Goal: Task Accomplishment & Management: Manage account settings

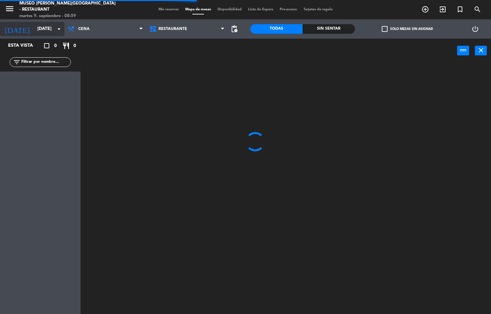
click at [34, 31] on input "[DATE]" at bounding box center [64, 29] width 61 height 12
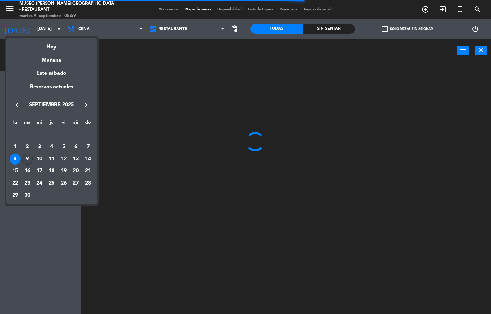
click at [27, 159] on div "9" at bounding box center [27, 159] width 11 height 11
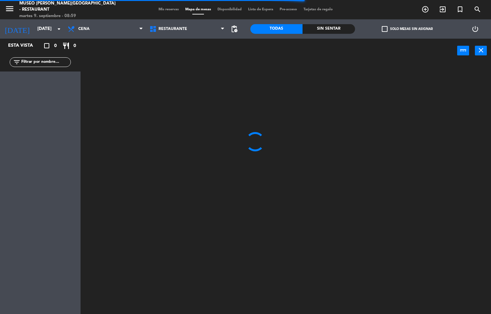
type input "[DATE]"
click at [172, 30] on span "Restaurante" at bounding box center [172, 29] width 29 height 5
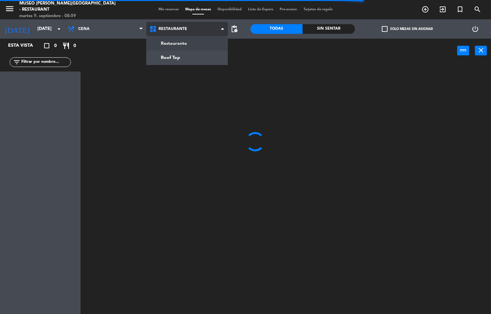
click at [185, 48] on ng-component "menu [GEOGRAPHIC_DATA][PERSON_NAME] - Restaurant [DATE] 9. septiembre - 08:59 M…" at bounding box center [245, 157] width 491 height 314
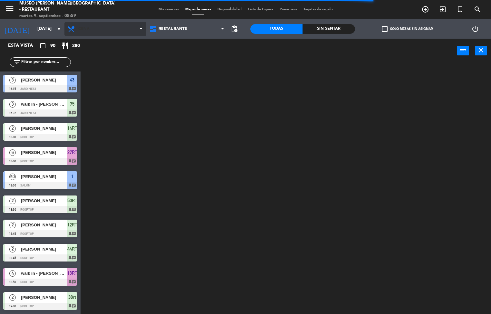
click at [108, 31] on span "Cena" at bounding box center [105, 29] width 82 height 14
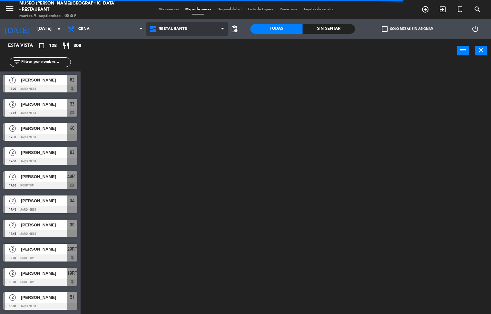
click at [172, 30] on span "Restaurante" at bounding box center [172, 29] width 29 height 5
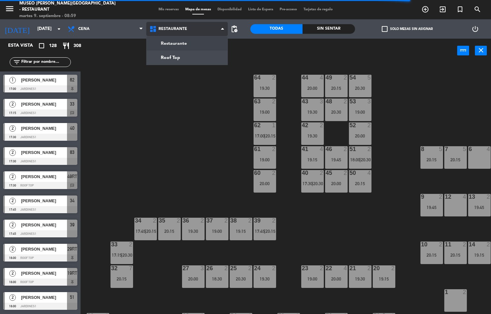
click at [185, 48] on ng-component "menu [GEOGRAPHIC_DATA][PERSON_NAME] - Restaurant [DATE] 9. septiembre - 08:59 M…" at bounding box center [245, 157] width 491 height 314
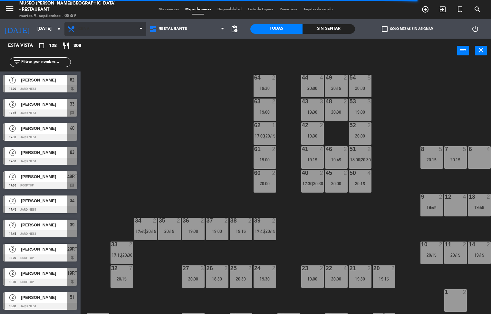
click at [112, 32] on span "Cena" at bounding box center [105, 29] width 82 height 14
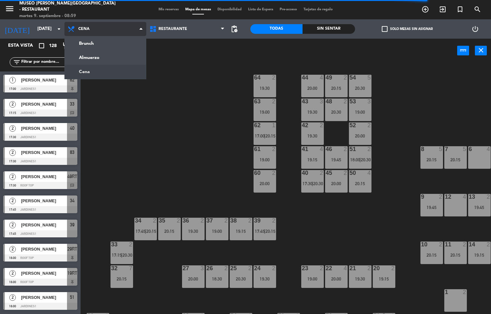
click at [114, 58] on ng-component "menu [GEOGRAPHIC_DATA][PERSON_NAME] - Restaurant [DATE] 9. septiembre - 08:59 M…" at bounding box center [245, 157] width 491 height 314
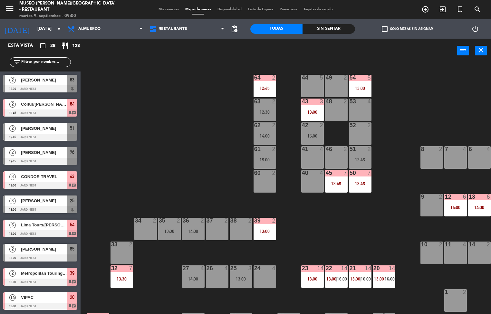
click at [383, 275] on div "20 14 13:00 | 16:00" at bounding box center [383, 276] width 23 height 23
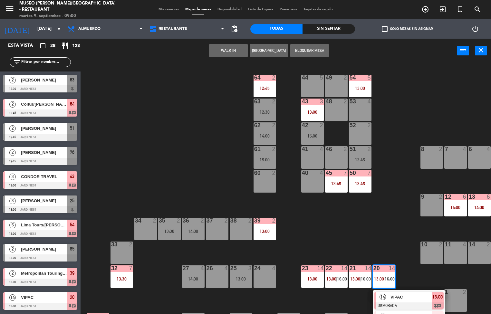
click at [400, 303] on div at bounding box center [408, 305] width 69 height 7
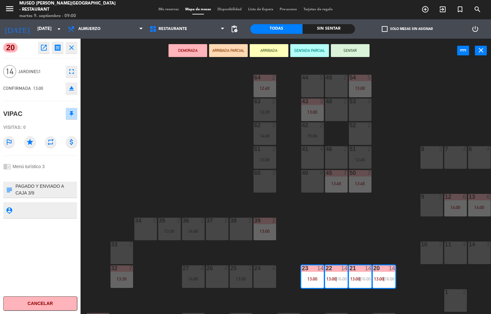
click at [43, 51] on icon "open_in_new" at bounding box center [44, 48] width 8 height 8
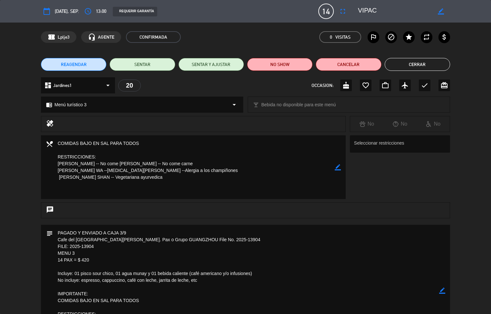
click at [419, 63] on button "Cerrar" at bounding box center [416, 64] width 65 height 13
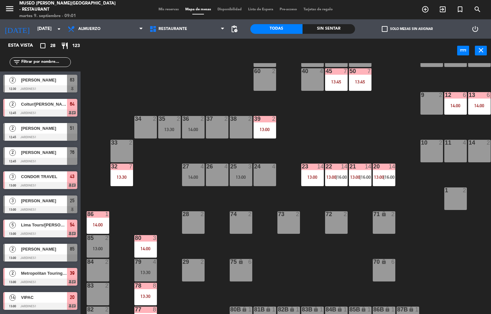
scroll to position [105, 0]
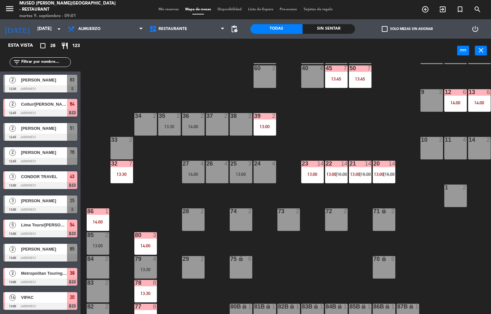
click at [265, 126] on div "13:00" at bounding box center [264, 126] width 23 height 5
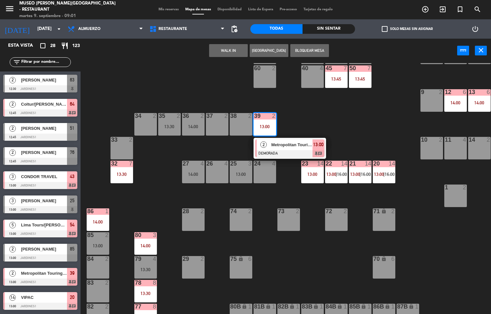
click at [292, 150] on div at bounding box center [289, 153] width 69 height 7
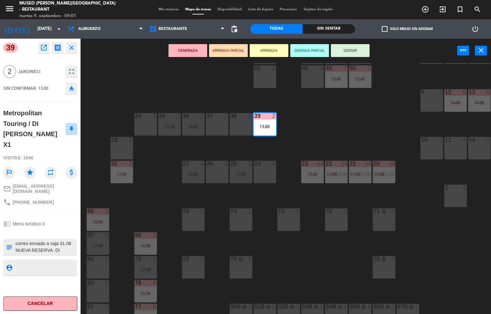
click at [363, 118] on div "44 5 49 2 54 5 13:00 64 2 12:45 48 2 53 4 63 2 12:30 43 3 13:00 62 2 14:00 42 2…" at bounding box center [287, 188] width 405 height 251
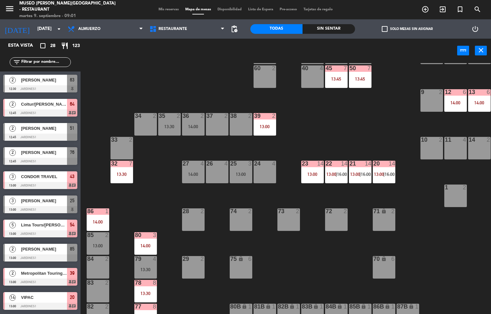
click at [122, 173] on div "13:30" at bounding box center [121, 174] width 23 height 5
click at [335, 129] on div "44 5 49 2 54 5 13:00 64 2 12:45 48 2 53 4 63 2 12:30 43 3 13:00 62 2 14:00 42 2…" at bounding box center [287, 188] width 405 height 251
click at [98, 220] on div "14:00" at bounding box center [98, 222] width 23 height 5
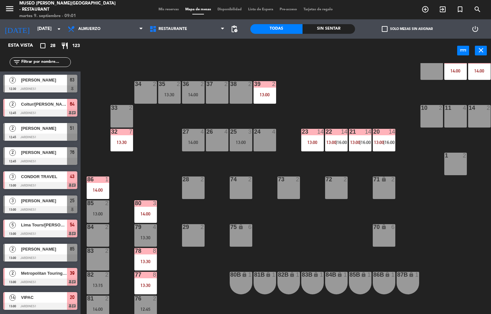
click at [97, 186] on div "86 1 14:00" at bounding box center [98, 187] width 23 height 23
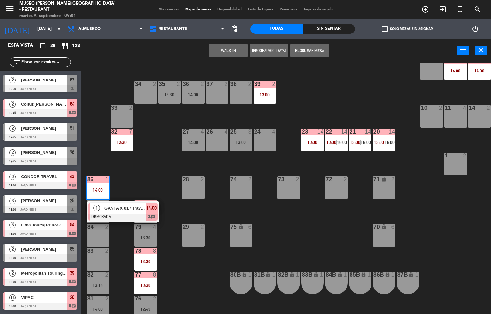
click at [129, 216] on div at bounding box center [122, 216] width 69 height 7
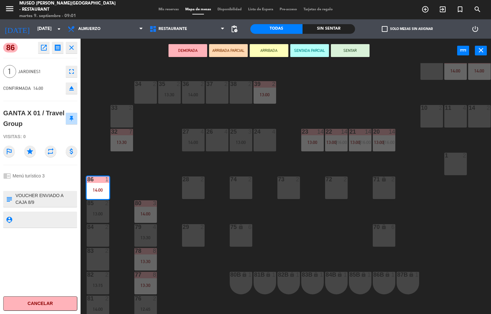
click at [132, 81] on div "34" at bounding box center [134, 84] width 11 height 6
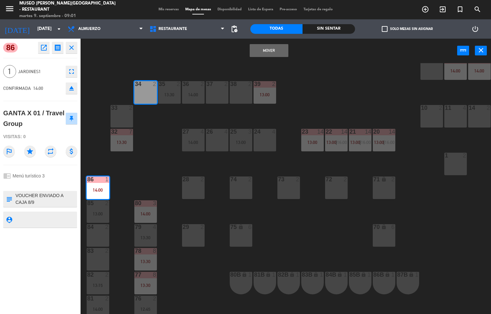
click at [325, 92] on div "44 5 49 2 54 5 13:00 64 2 12:45 48 2 53 4 63 2 12:30 43 3 13:00 62 2 14:00 42 2…" at bounding box center [287, 188] width 405 height 251
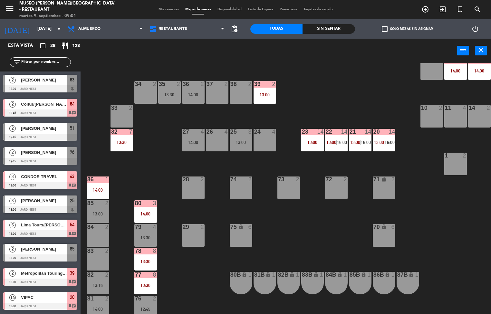
scroll to position [0, 0]
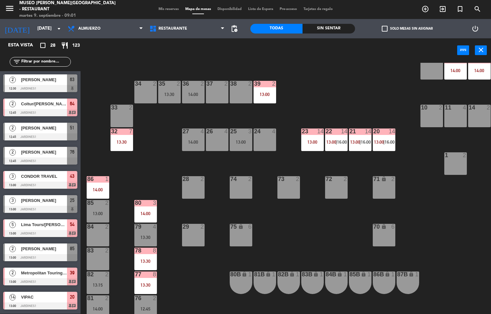
click at [145, 212] on div "14:00" at bounding box center [145, 213] width 23 height 5
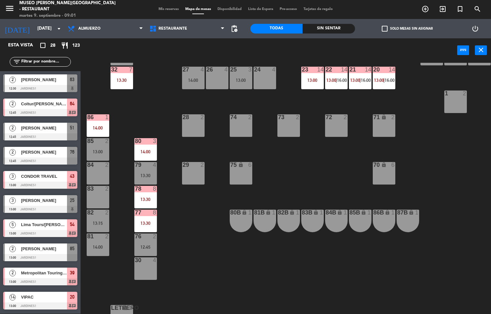
scroll to position [210, 0]
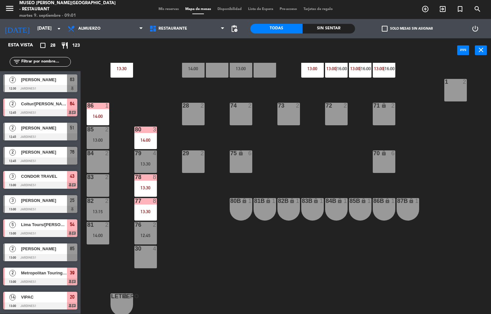
click at [141, 140] on div "14:00" at bounding box center [145, 140] width 23 height 5
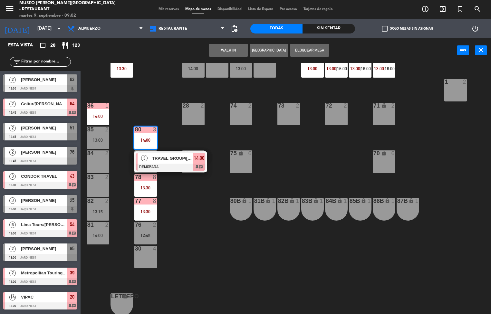
click at [283, 165] on div "44 5 49 2 54 5 13:00 64 2 12:45 48 2 53 4 63 2 12:30 43 3 13:00 62 2 14:00 42 2…" at bounding box center [287, 188] width 405 height 251
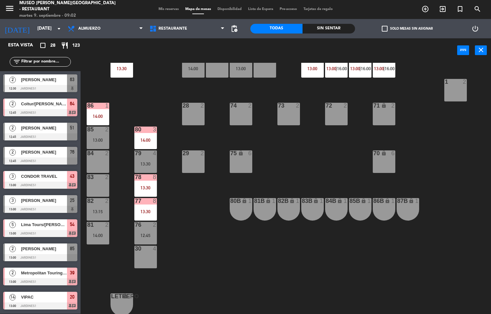
click at [142, 189] on div "13:30" at bounding box center [145, 187] width 23 height 5
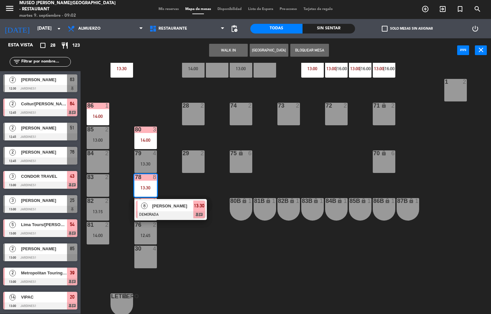
click at [297, 159] on div "44 5 49 2 54 5 13:00 64 2 12:45 48 2 53 4 63 2 12:30 43 3 13:00 62 2 14:00 42 2…" at bounding box center [287, 188] width 405 height 251
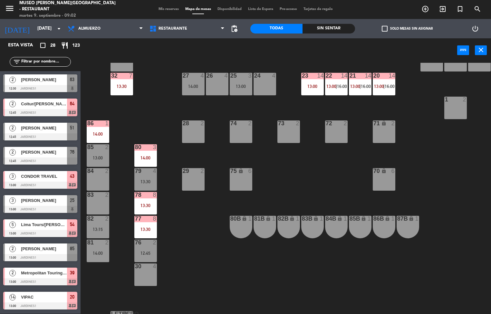
scroll to position [215, 0]
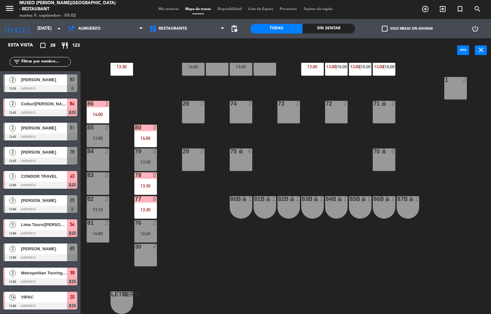
click at [142, 184] on div "13:30" at bounding box center [145, 186] width 23 height 5
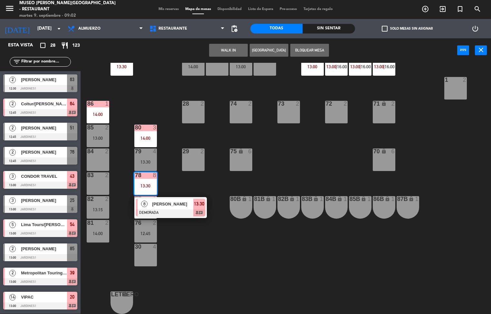
click at [170, 204] on span "[PERSON_NAME]" at bounding box center [172, 204] width 41 height 7
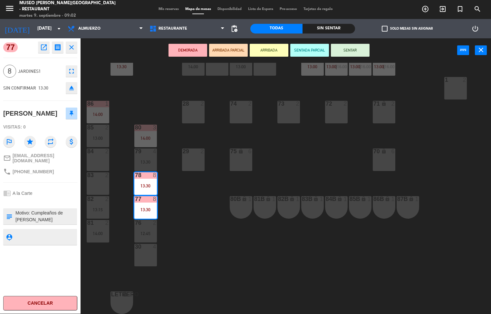
click at [155, 97] on div "44 5 49 2 54 5 13:00 64 2 12:45 48 2 53 4 63 2 12:30 43 3 13:00 62 2 14:00 42 2…" at bounding box center [287, 188] width 405 height 251
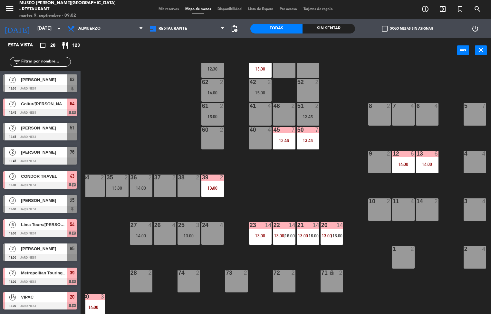
scroll to position [0, 52]
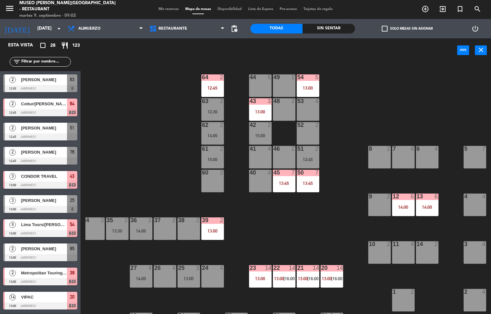
click at [306, 179] on div "50 7 13:45" at bounding box center [308, 181] width 23 height 23
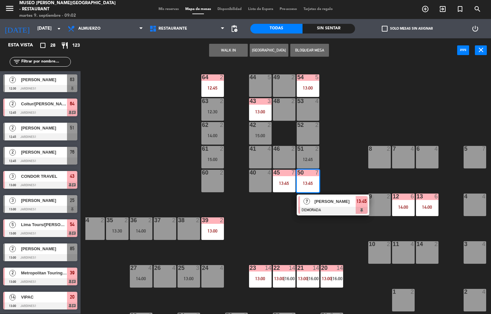
click at [321, 239] on div "44 5 49 2 54 5 13:00 64 2 12:45 48 2 53 4 63 2 12:30 43 3 13:00 62 2 14:00 42 2…" at bounding box center [287, 188] width 405 height 251
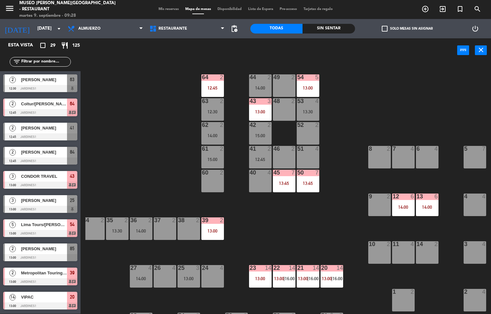
click at [212, 77] on div at bounding box center [212, 77] width 11 height 6
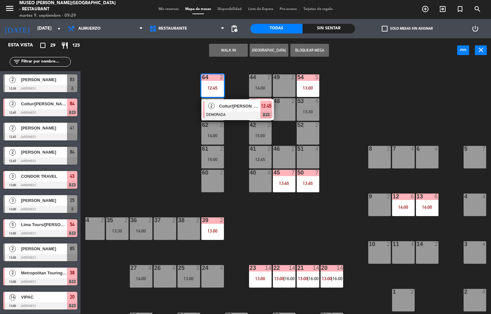
click at [240, 106] on span "Coltur/[PERSON_NAME] x1" at bounding box center [239, 106] width 41 height 7
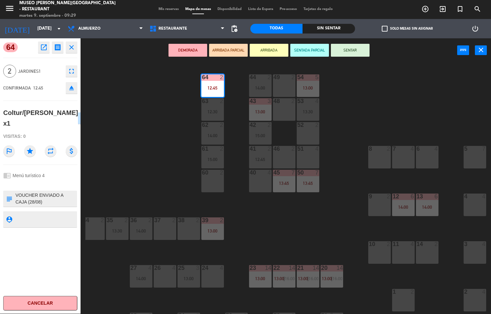
click at [134, 164] on div "44 2 14:00 49 2 54 5 13:00 64 2 12:45 48 2 53 4 13:30 63 2 12:30 43 3 13:00 62 …" at bounding box center [287, 188] width 405 height 251
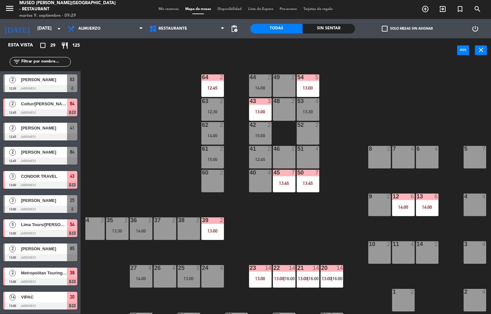
click at [309, 88] on div "13:00" at bounding box center [308, 88] width 23 height 5
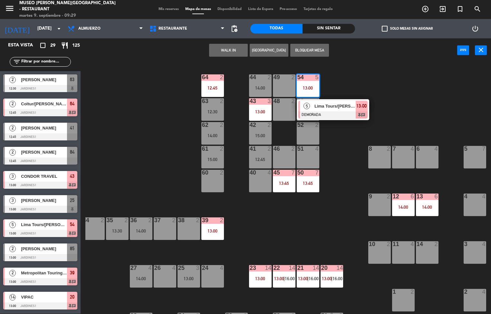
click at [416, 98] on div "44 2 14:00 49 2 54 5 13:00 5 Lima Tours/[GEOGRAPHIC_DATA] & [PERSON_NAME] DEMOR…" at bounding box center [287, 188] width 405 height 251
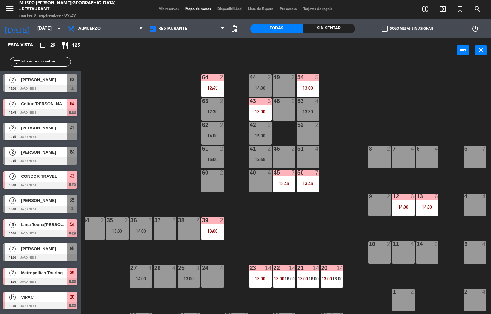
click at [260, 107] on div "43 3 13:00" at bounding box center [260, 109] width 23 height 23
click at [165, 158] on div "44 2 14:00 49 2 54 5 13:00 64 2 12:45 48 2 53 4 13:30 63 2 12:30 43 3 13:00 62 …" at bounding box center [287, 188] width 405 height 251
click at [406, 206] on div "14:00" at bounding box center [403, 207] width 23 height 5
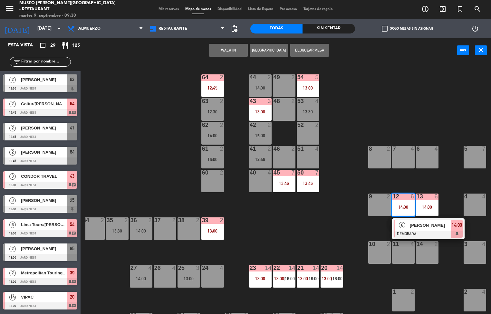
click at [422, 225] on span "[PERSON_NAME]" at bounding box center [430, 225] width 41 height 7
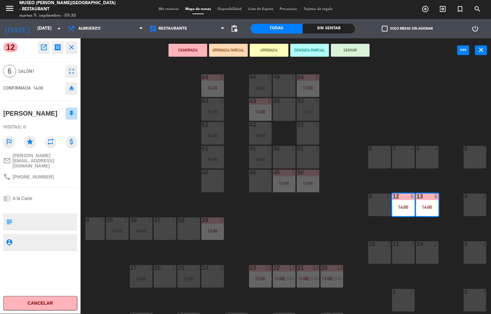
click at [141, 177] on div "44 2 14:00 49 2 54 5 13:00 64 2 12:45 48 2 53 4 13:30 63 2 12:30 43 3 13:00 62 …" at bounding box center [287, 188] width 405 height 251
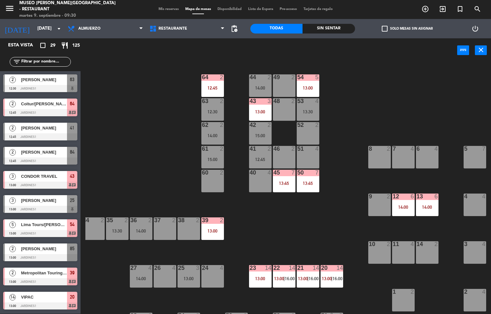
scroll to position [54, 0]
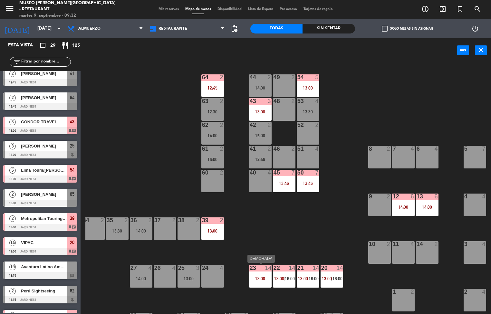
click at [326, 277] on span "13:00" at bounding box center [327, 278] width 10 height 5
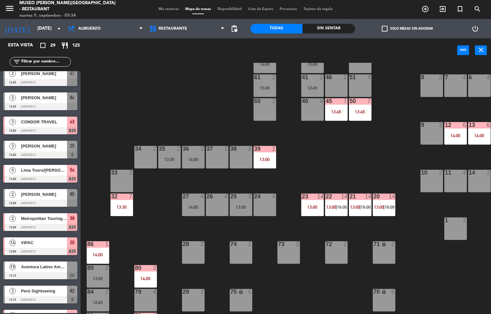
scroll to position [71, 0]
click at [126, 205] on div "13:30" at bounding box center [121, 207] width 23 height 5
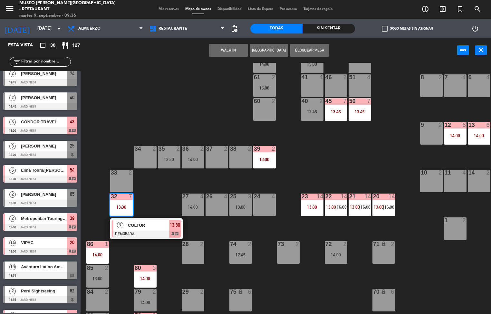
click at [145, 99] on div "44 5 49 2 54 5 13:00 64 2 12:45 48 2 53 4 13:30 63 2 12:30 43 3 13:00 62 2 14:0…" at bounding box center [287, 188] width 405 height 251
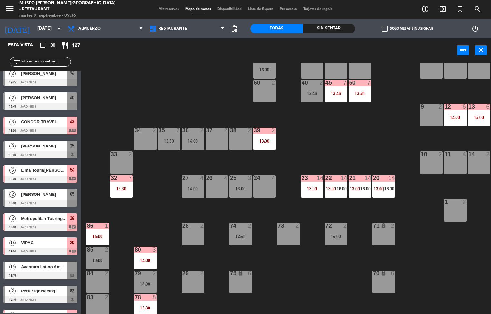
scroll to position [129, 0]
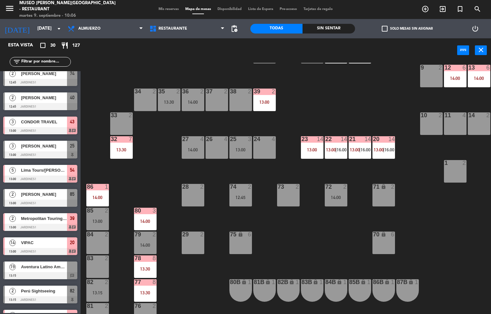
click at [145, 210] on div at bounding box center [145, 211] width 11 height 6
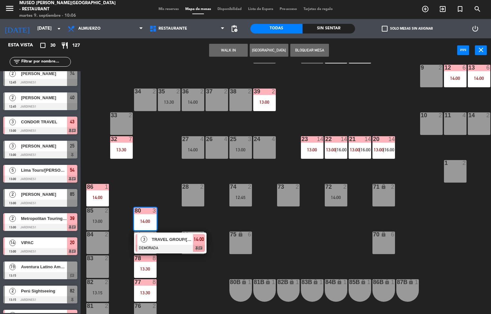
click at [156, 181] on div "44 5 49 2 54 5 13:00 64 2 12:45 48 2 53 4 13:30 63 2 12:30 43 3 13:00 62 2 14:0…" at bounding box center [287, 188] width 405 height 251
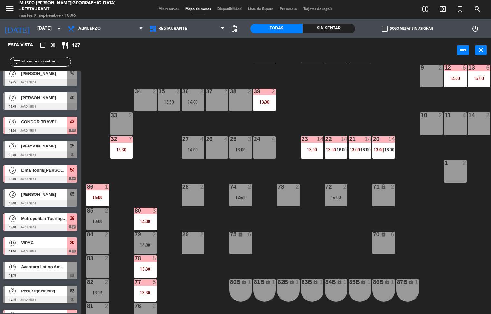
click at [98, 199] on div "14:00" at bounding box center [97, 197] width 23 height 5
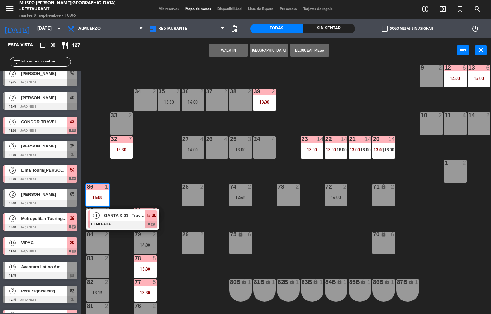
click at [117, 217] on span "GANTA X 01 / Travel Group" at bounding box center [124, 215] width 41 height 7
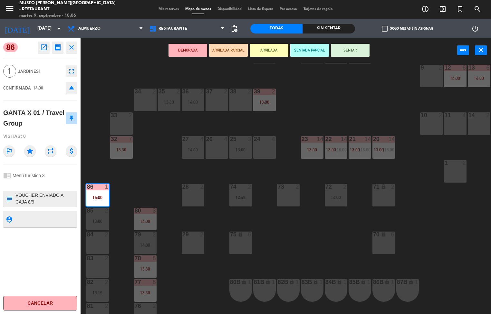
click at [146, 181] on div "44 5 49 2 54 5 13:00 64 2 12:45 48 2 53 4 13:30 63 2 12:30 43 3 13:00 62 2 14:0…" at bounding box center [287, 188] width 405 height 251
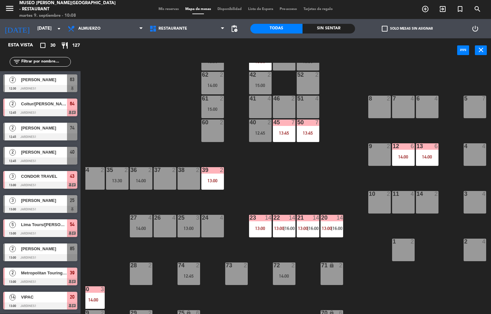
scroll to position [0, 52]
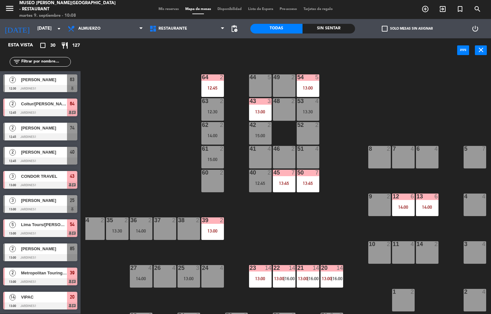
click at [402, 204] on div "12 6 14:00" at bounding box center [403, 204] width 23 height 23
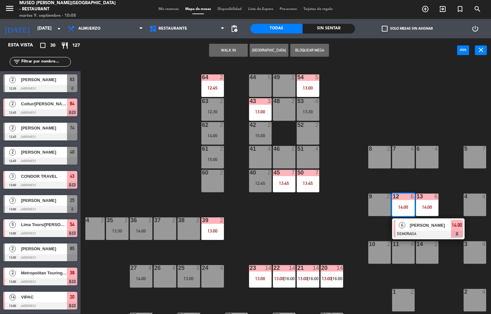
click at [429, 233] on div at bounding box center [427, 234] width 69 height 7
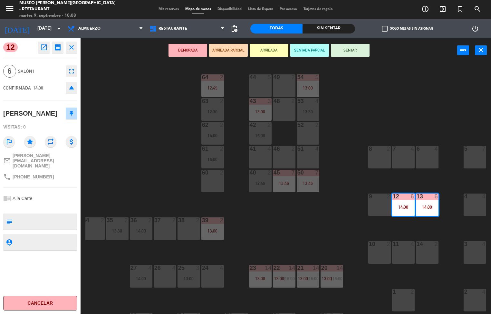
click at [44, 47] on icon "open_in_new" at bounding box center [44, 47] width 8 height 8
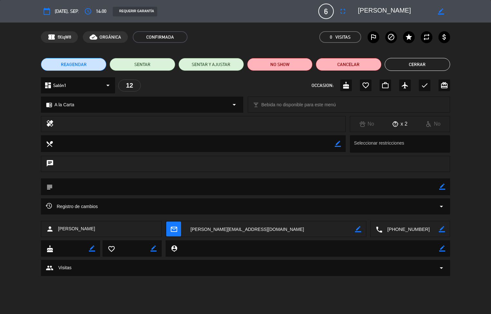
click at [421, 66] on button "Cerrar" at bounding box center [416, 64] width 65 height 13
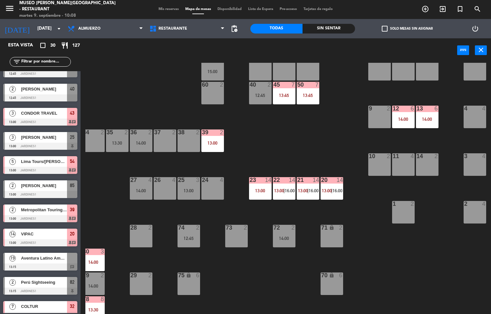
scroll to position [103, 52]
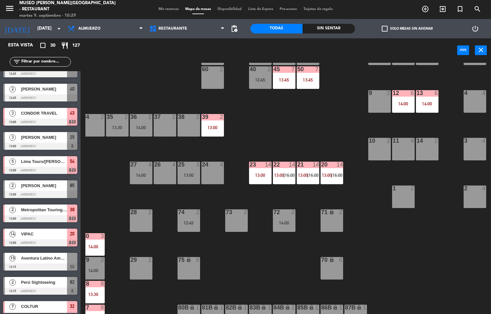
click at [395, 293] on div "44 5 49 2 54 5 13:00 64 2 12:45 48 2 53 4 13:30 63 2 12:30 43 3 13:00 62 2 14:0…" at bounding box center [287, 188] width 405 height 251
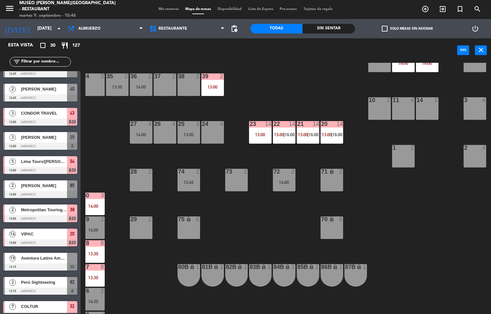
scroll to position [105, 52]
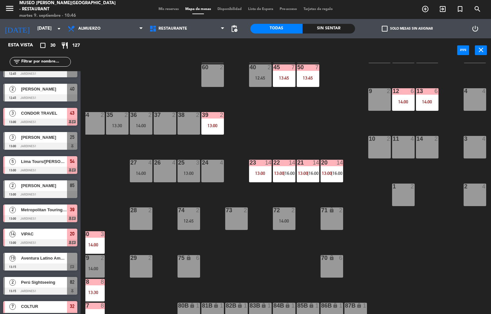
click at [332, 171] on div "16:00" at bounding box center [336, 173] width 9 height 5
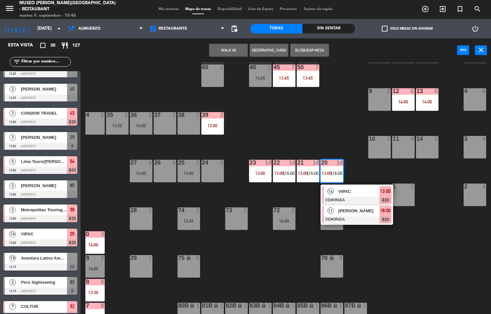
click at [354, 211] on span "[PERSON_NAME]" at bounding box center [358, 210] width 41 height 7
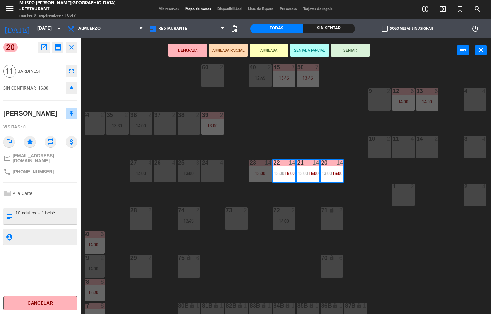
click at [46, 49] on icon "open_in_new" at bounding box center [44, 47] width 8 height 8
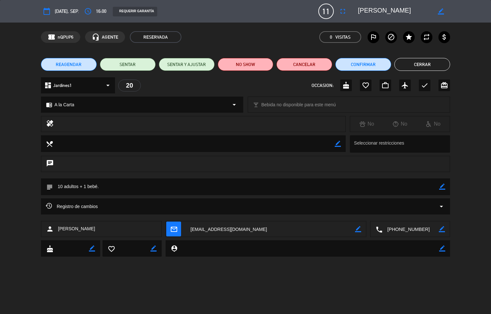
click at [188, 199] on div "Registro de cambios arrow_drop_down" at bounding box center [245, 206] width 409 height 16
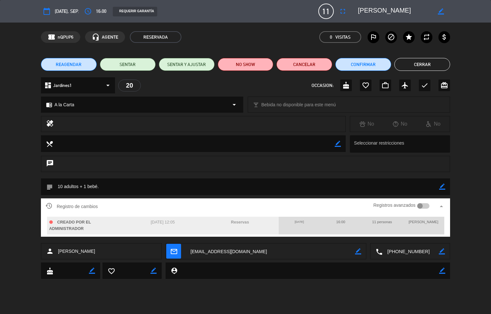
click at [227, 148] on textarea at bounding box center [194, 143] width 282 height 16
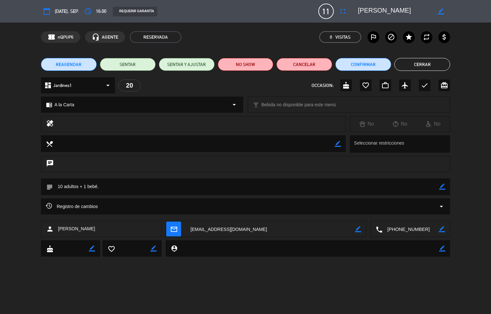
click at [214, 293] on div "calendar_today [DATE], sep. access_time 16:00 REQUERIR GARANTÍA 11 [PERSON_NAME…" at bounding box center [245, 157] width 491 height 314
click at [417, 68] on button "Cerrar" at bounding box center [422, 64] width 56 height 13
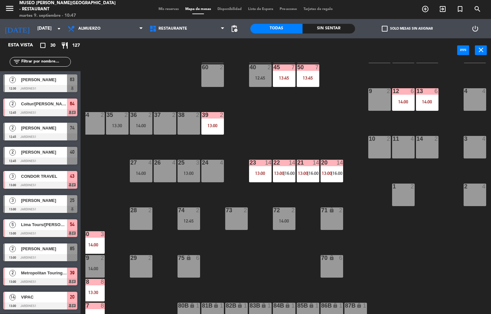
scroll to position [232, 0]
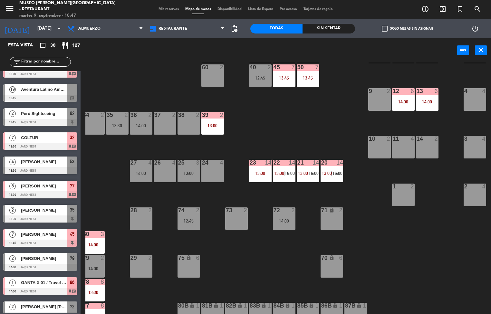
click at [256, 173] on div "13:00" at bounding box center [260, 173] width 23 height 5
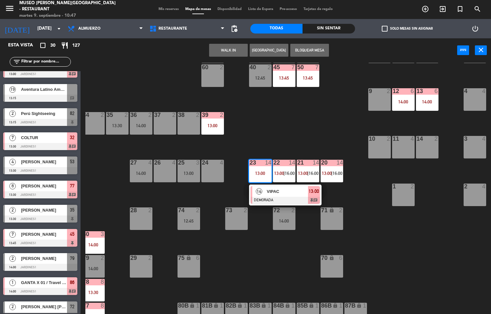
click at [282, 191] on span "VIPAC" at bounding box center [287, 191] width 41 height 7
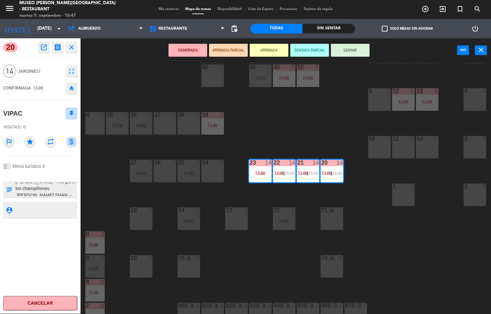
scroll to position [203, 0]
click at [267, 123] on div "44 5 49 2 54 5 13:00 64 2 12:45 48 2 53 4 13:30 63 2 12:30 43 3 13:00 62 2 14:0…" at bounding box center [287, 188] width 405 height 251
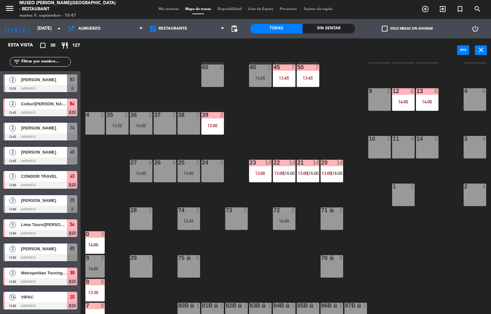
click at [264, 171] on div "13:00" at bounding box center [260, 173] width 23 height 5
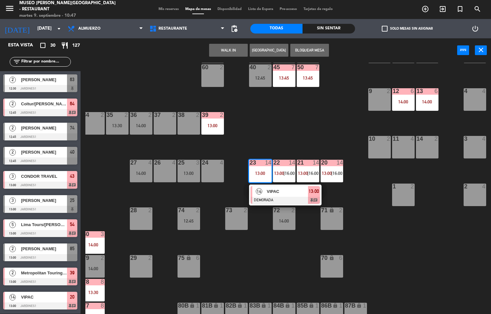
click at [273, 193] on span "VIPAC" at bounding box center [287, 191] width 41 height 7
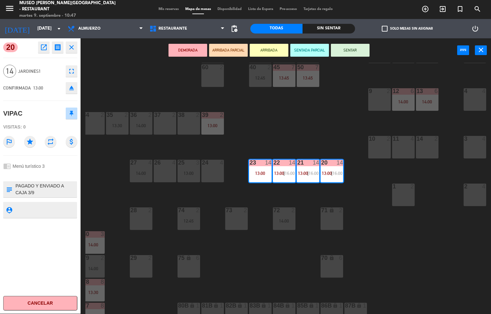
click at [42, 51] on icon "open_in_new" at bounding box center [44, 47] width 8 height 8
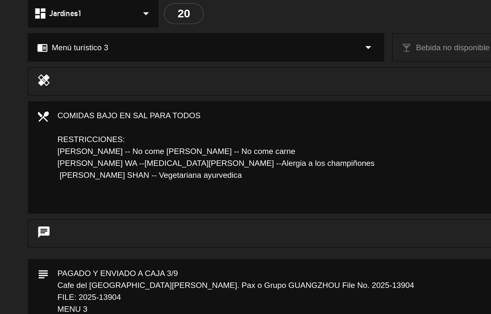
scroll to position [0, 0]
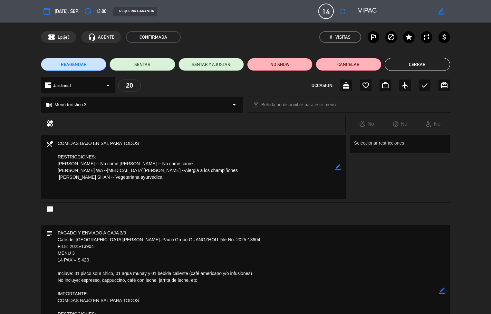
click at [418, 66] on button "Cerrar" at bounding box center [416, 64] width 65 height 13
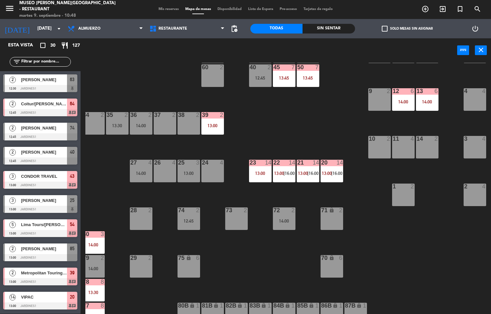
click at [309, 73] on div "50 7 13:45" at bounding box center [308, 75] width 23 height 23
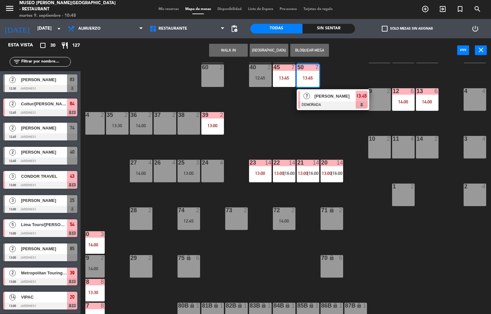
click at [369, 61] on div "WALK IN [GEOGRAPHIC_DATA] Bloquear Mesa power_input close" at bounding box center [268, 50] width 376 height 24
click at [278, 120] on div "44 5 49 2 54 5 13:00 64 2 12:45 48 2 53 4 13:30 63 2 12:30 43 3 13:00 62 2 14:0…" at bounding box center [287, 188] width 405 height 251
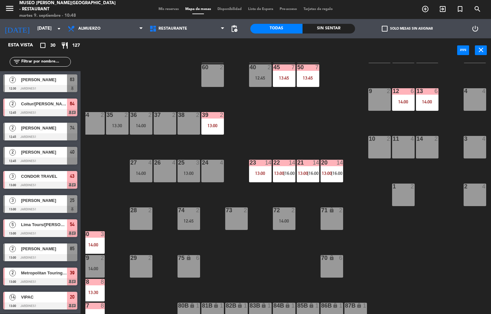
scroll to position [215, 52]
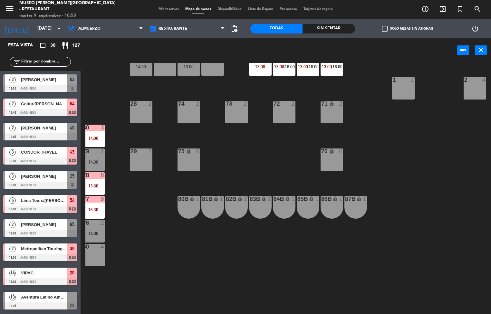
click at [352, 213] on div "87B lock 1" at bounding box center [355, 207] width 23 height 23
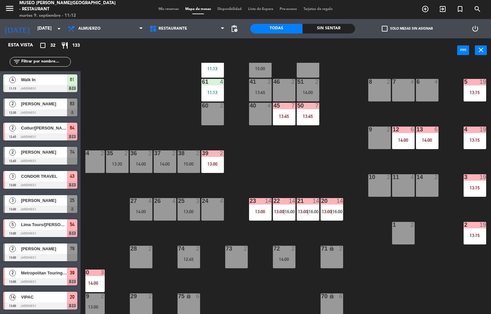
scroll to position [31, 52]
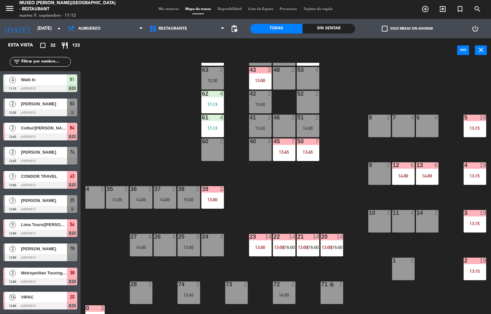
click at [474, 127] on div "13:15" at bounding box center [474, 128] width 23 height 5
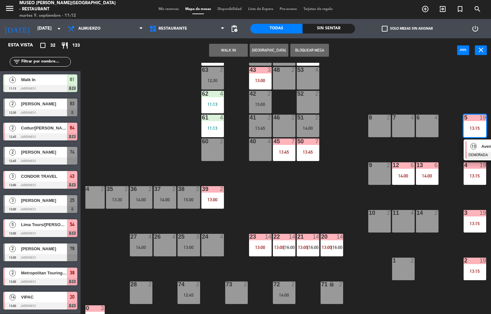
click at [474, 148] on span "19" at bounding box center [473, 146] width 6 height 6
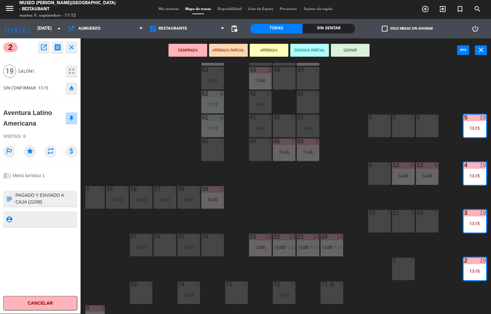
click at [44, 48] on icon "open_in_new" at bounding box center [44, 47] width 8 height 8
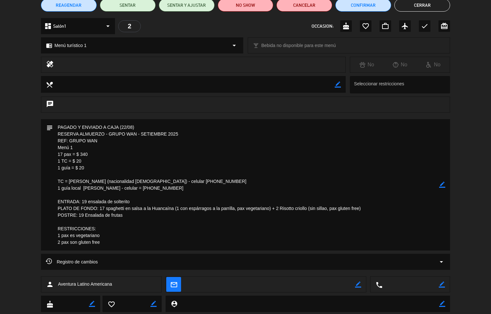
scroll to position [96, 0]
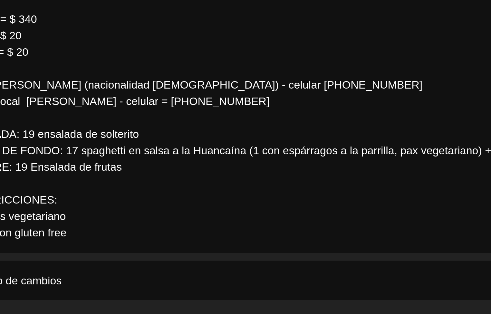
click at [236, 204] on textarea at bounding box center [246, 147] width 386 height 131
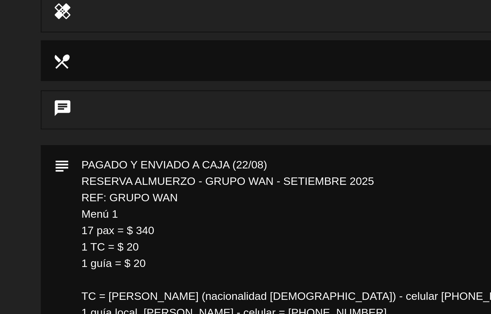
scroll to position [0, 0]
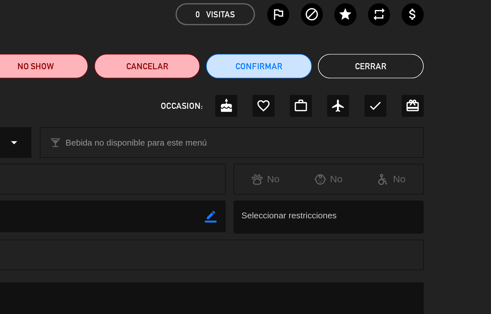
click at [422, 67] on button "Cerrar" at bounding box center [422, 64] width 56 height 13
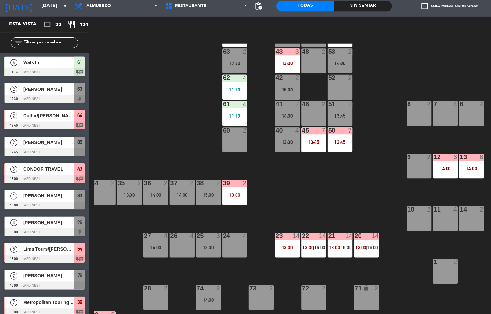
scroll to position [64, 0]
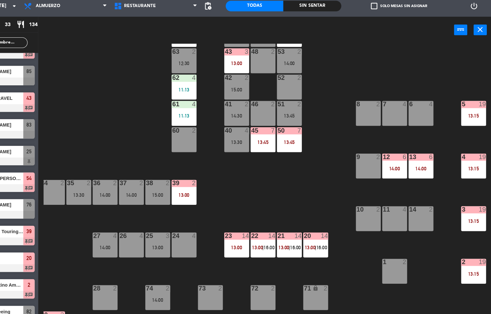
click at [474, 124] on div "5 19 13:15" at bounding box center [474, 126] width 23 height 23
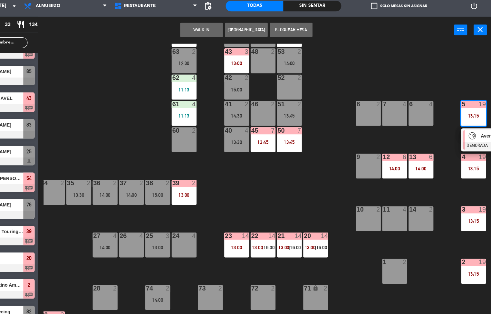
click at [475, 150] on div "19" at bounding box center [474, 146] width 14 height 11
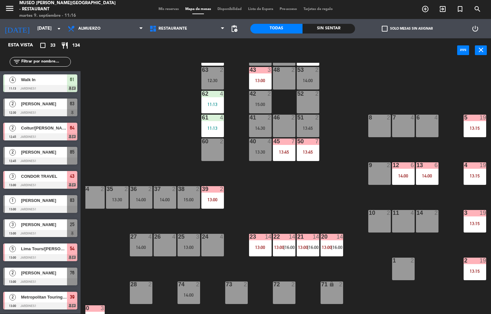
scroll to position [28, 52]
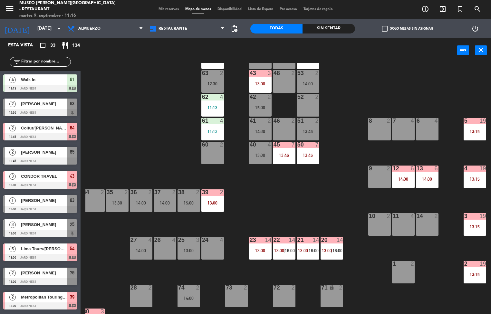
click at [476, 129] on div "13:15" at bounding box center [474, 131] width 23 height 5
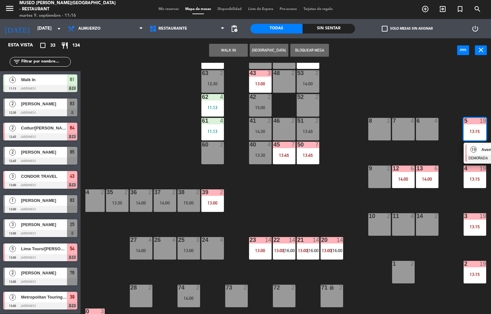
click at [476, 154] on div "19" at bounding box center [474, 149] width 14 height 11
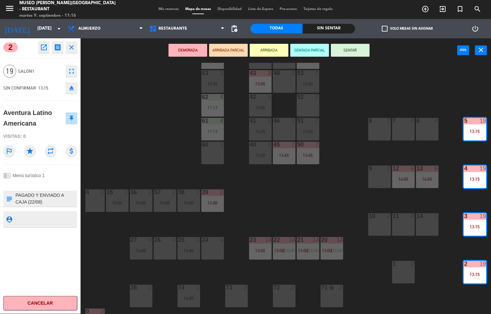
click at [474, 129] on div "13:15" at bounding box center [474, 131] width 23 height 5
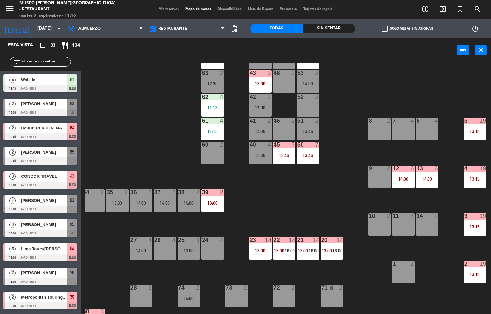
click at [471, 129] on div "13:15" at bounding box center [474, 131] width 23 height 5
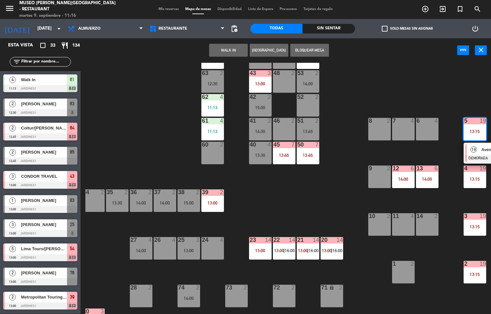
click at [474, 153] on div "19" at bounding box center [474, 149] width 14 height 11
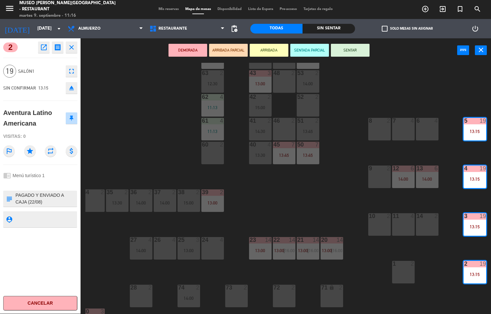
click at [42, 50] on icon "open_in_new" at bounding box center [44, 47] width 8 height 8
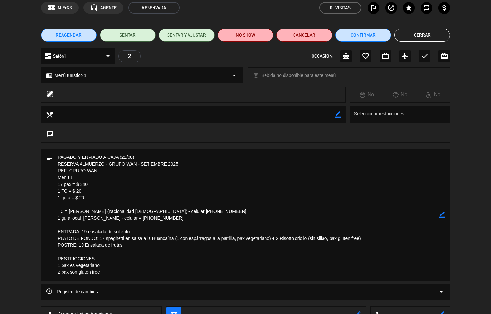
scroll to position [0, 0]
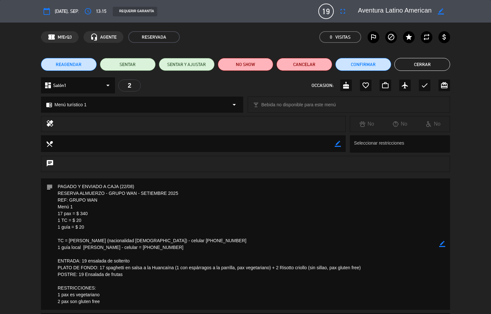
click at [424, 64] on button "Cerrar" at bounding box center [422, 64] width 56 height 13
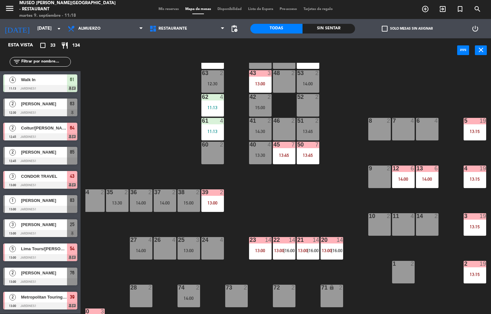
scroll to position [0, 52]
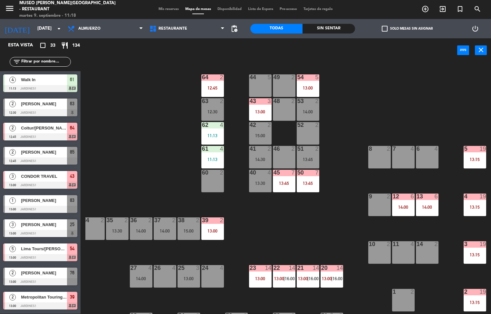
click at [214, 86] on div "12:45" at bounding box center [212, 88] width 23 height 5
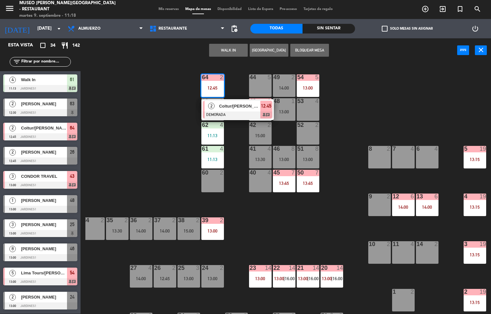
click at [247, 108] on span "Coltur/[PERSON_NAME] x1" at bounding box center [239, 106] width 41 height 7
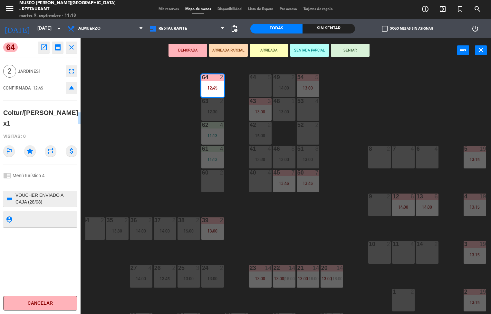
click at [43, 49] on icon "open_in_new" at bounding box center [44, 47] width 8 height 8
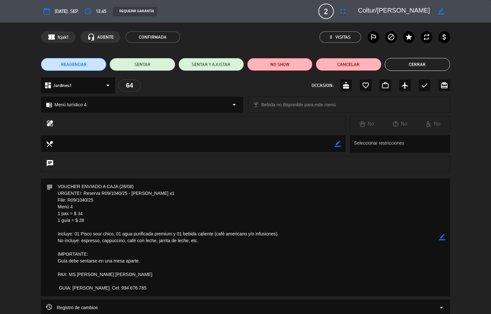
scroll to position [63, 0]
